Goal: Information Seeking & Learning: Learn about a topic

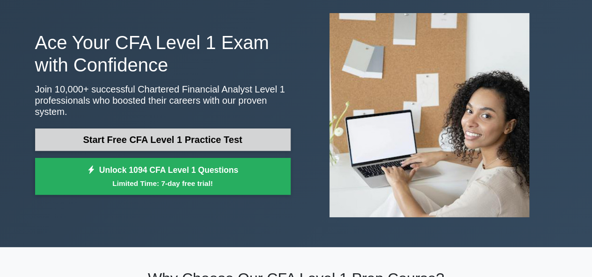
scroll to position [94, 0]
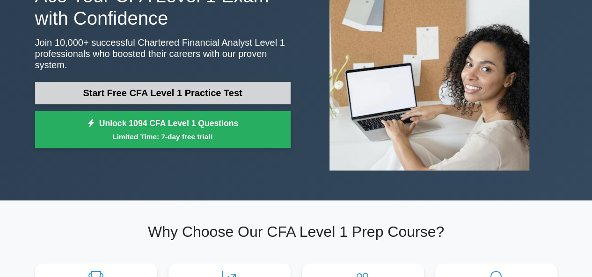
click at [224, 82] on link "Start Free CFA Level 1 Practice Test" at bounding box center [162, 93] width 255 height 22
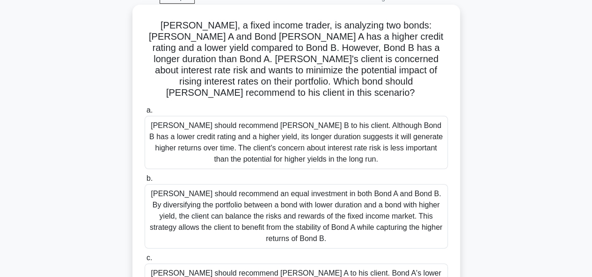
scroll to position [140, 0]
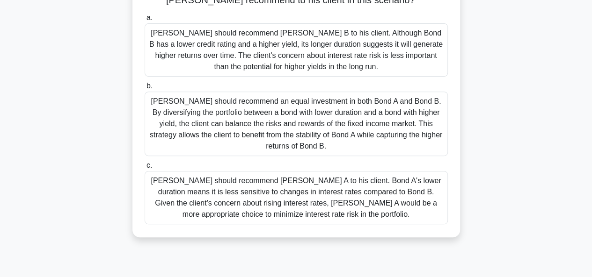
click at [284, 126] on div "Tom should recommend an equal investment in both Bond A and Bond B. By diversif…" at bounding box center [296, 124] width 303 height 65
click at [150, 92] on div "Tom should recommend an equal investment in both Bond A and Bond B. By diversif…" at bounding box center [296, 124] width 303 height 65
click at [145, 86] on input "b. Tom should recommend an equal investment in both Bond A and Bond B. By diver…" at bounding box center [145, 86] width 0 height 6
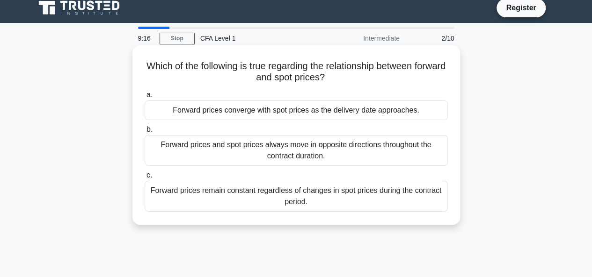
scroll to position [0, 0]
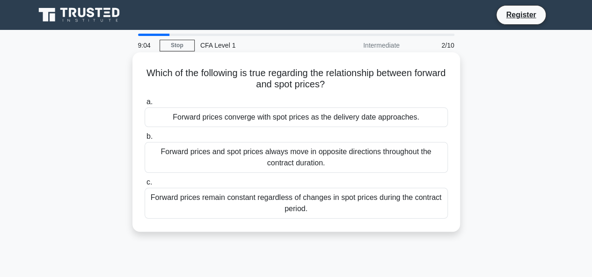
click at [312, 207] on div "Forward prices remain constant regardless of changes in spot prices during the …" at bounding box center [296, 203] width 303 height 31
click at [145, 186] on input "c. Forward prices remain constant regardless of changes in spot prices during t…" at bounding box center [145, 183] width 0 height 6
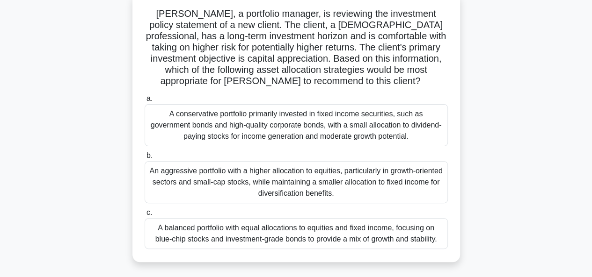
scroll to position [94, 0]
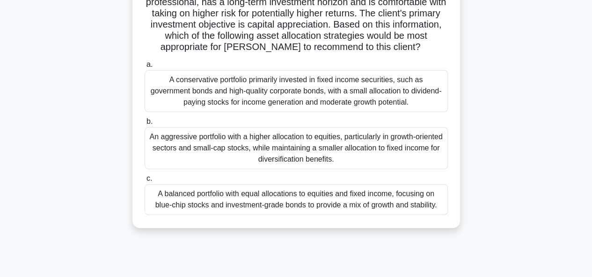
click at [312, 204] on div "A balanced portfolio with equal allocations to equities and fixed income, focus…" at bounding box center [296, 199] width 303 height 31
click at [145, 182] on input "c. A balanced portfolio with equal allocations to equities and fixed income, fo…" at bounding box center [145, 179] width 0 height 6
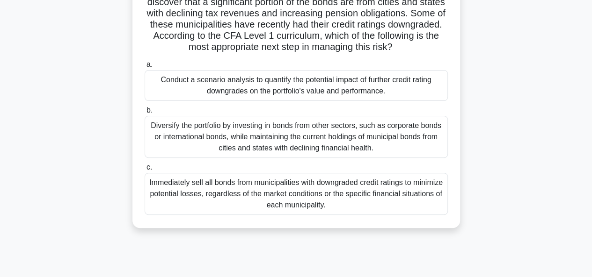
click at [317, 99] on div "Conduct a scenario analysis to quantify the potential impact of further credit …" at bounding box center [296, 85] width 303 height 31
click at [145, 68] on input "a. Conduct a scenario analysis to quantify the potential impact of further cred…" at bounding box center [145, 65] width 0 height 6
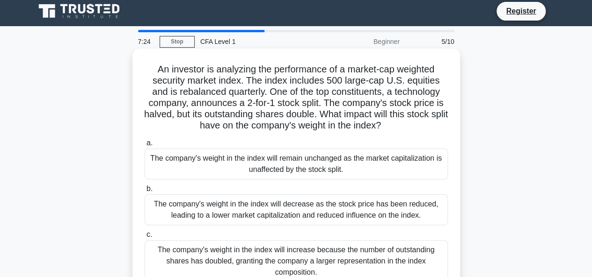
scroll to position [0, 0]
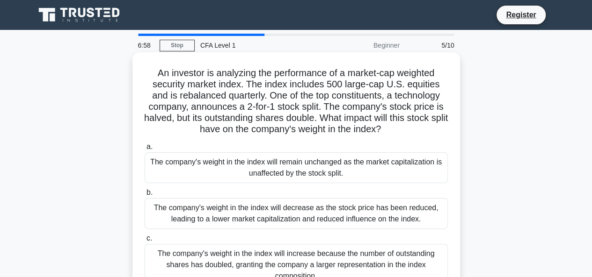
click at [286, 175] on div "The company's weight in the index will remain unchanged as the market capitaliz…" at bounding box center [296, 167] width 303 height 31
click at [145, 150] on input "a. The company's weight in the index will remain unchanged as the market capita…" at bounding box center [145, 147] width 0 height 6
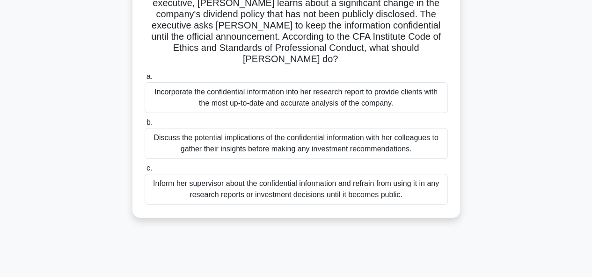
scroll to position [94, 0]
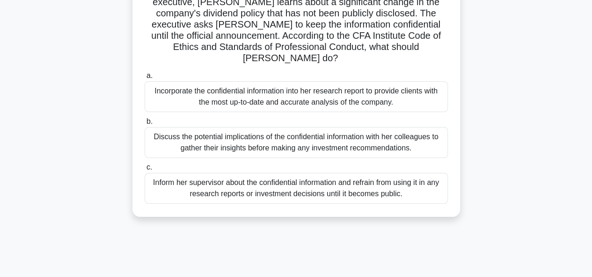
click at [303, 179] on div "Inform her supervisor about the confidential information and refrain from using…" at bounding box center [296, 188] width 303 height 31
click at [145, 171] on input "c. Inform her supervisor about the confidential information and refrain from us…" at bounding box center [145, 168] width 0 height 6
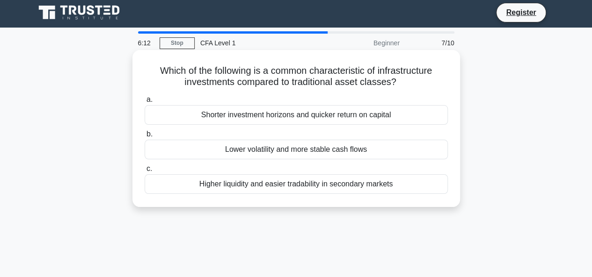
scroll to position [0, 0]
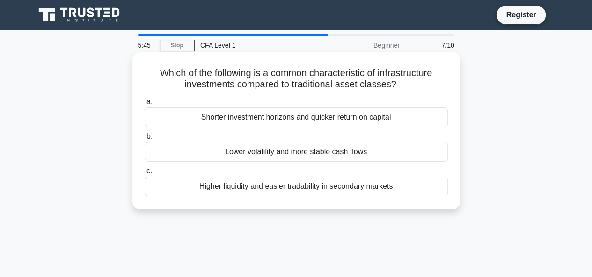
click at [352, 155] on div "Lower volatility and more stable cash flows" at bounding box center [296, 152] width 303 height 20
click at [145, 140] on input "b. Lower volatility and more stable cash flows" at bounding box center [145, 137] width 0 height 6
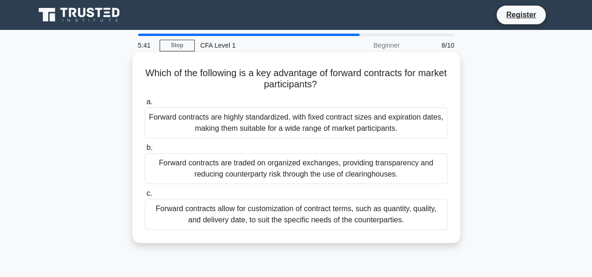
click at [368, 124] on div "Forward contracts are highly standardized, with fixed contract sizes and expira…" at bounding box center [296, 123] width 303 height 31
click at [145, 105] on input "a. Forward contracts are highly standardized, with fixed contract sizes and exp…" at bounding box center [145, 102] width 0 height 6
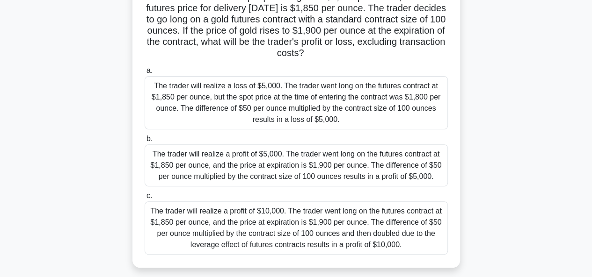
scroll to position [94, 0]
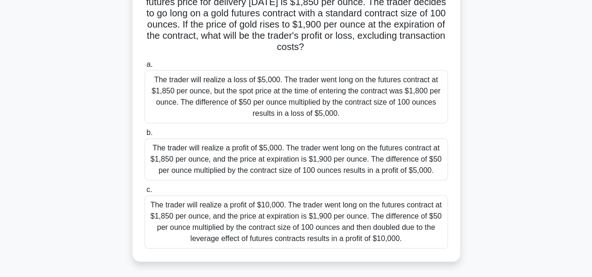
click at [274, 166] on div "The trader will realize a profit of $5,000. The trader went long on the futures…" at bounding box center [296, 159] width 303 height 42
click at [145, 136] on input "b. The trader will realize a profit of $5,000. The trader went long on the futu…" at bounding box center [145, 133] width 0 height 6
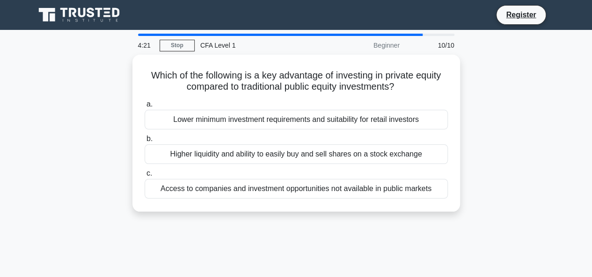
scroll to position [0, 0]
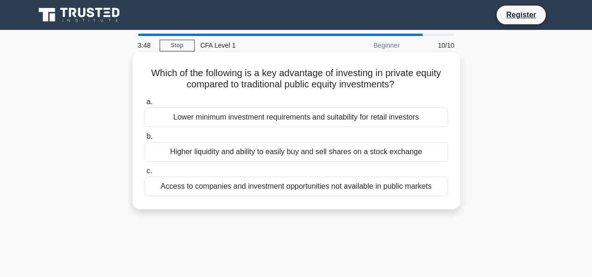
click at [287, 192] on div "Access to companies and investment opportunities not available in public markets" at bounding box center [296, 187] width 303 height 20
click at [145, 174] on input "c. Access to companies and investment opportunities not available in public mar…" at bounding box center [145, 171] width 0 height 6
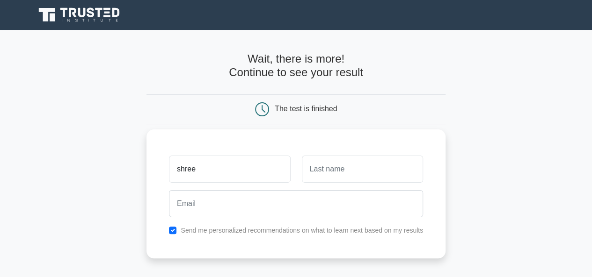
type input "shree"
click at [376, 163] on input "text" at bounding box center [362, 169] width 121 height 27
type input "[PERSON_NAME]"
click at [310, 223] on div "[PERSON_NAME] Send me personalized recommendations on what to learn next based …" at bounding box center [295, 194] width 299 height 129
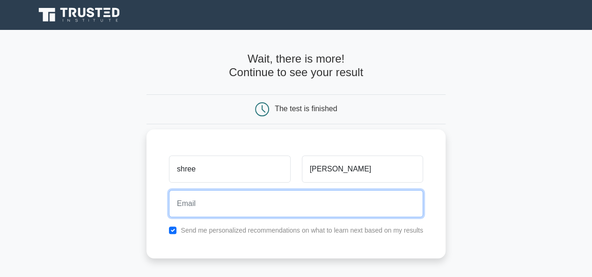
click at [321, 208] on input "email" at bounding box center [296, 203] width 254 height 27
type input "axtantgorde9494@gmail.com"
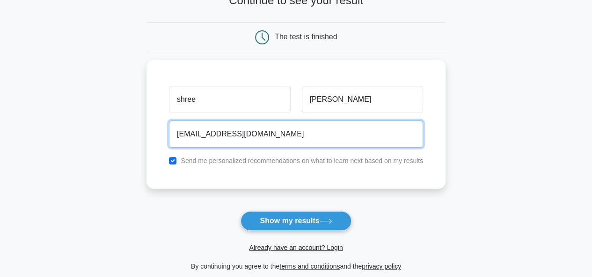
scroll to position [94, 0]
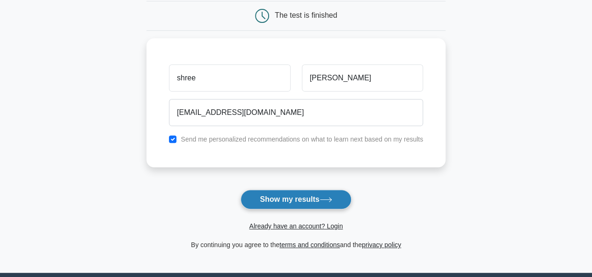
click at [290, 196] on button "Show my results" at bounding box center [295, 200] width 110 height 20
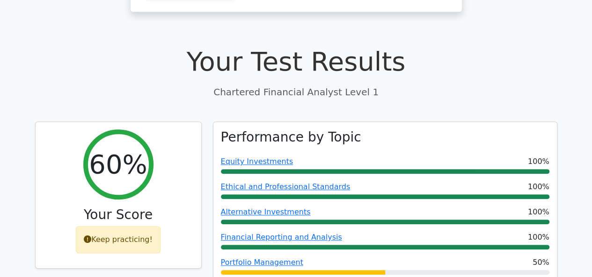
scroll to position [281, 0]
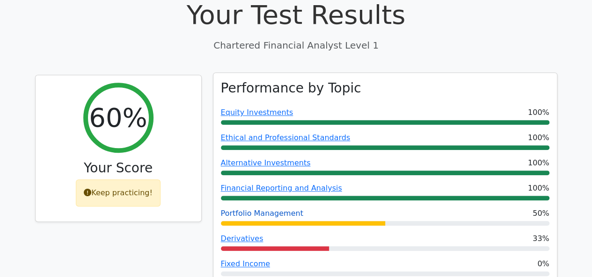
click at [243, 209] on link "Portfolio Management" at bounding box center [262, 213] width 82 height 9
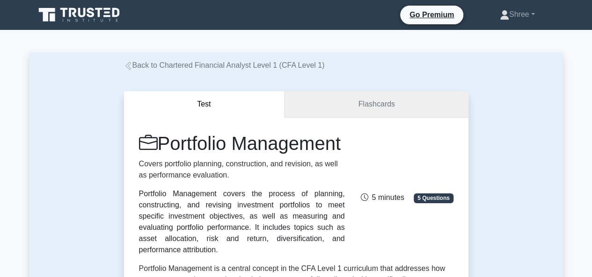
click at [344, 108] on link "Flashcards" at bounding box center [375, 104] width 183 height 27
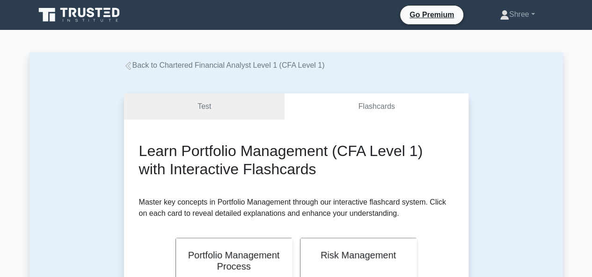
click at [130, 70] on icon at bounding box center [128, 66] width 6 height 8
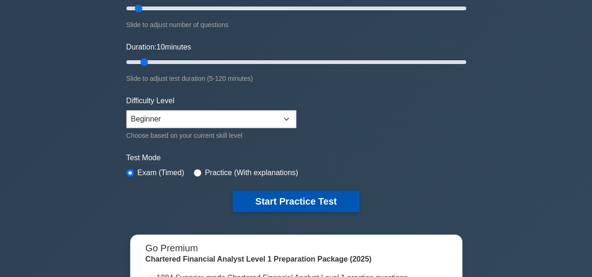
scroll to position [421, 0]
